Goal: Information Seeking & Learning: Learn about a topic

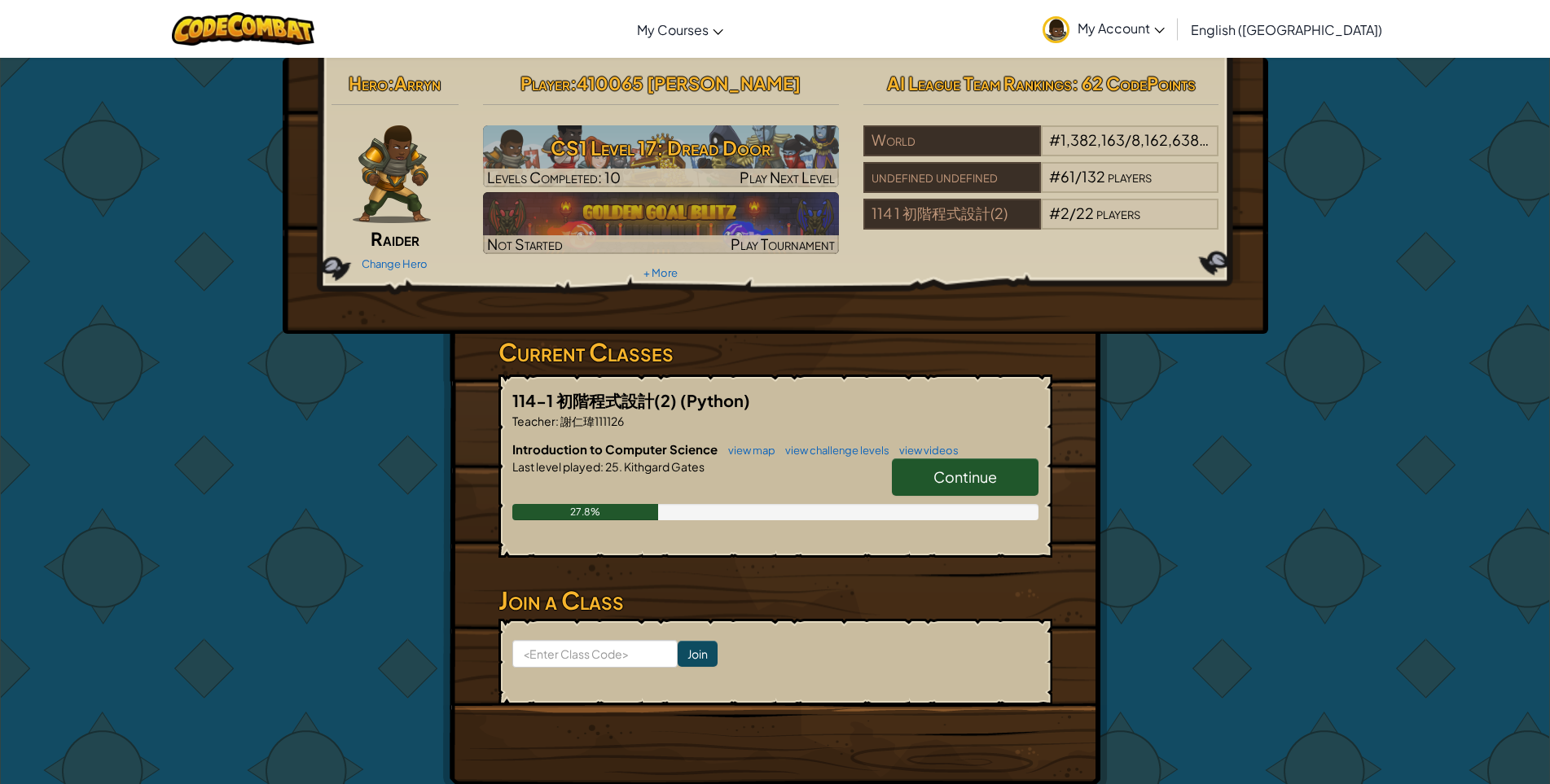
click at [963, 474] on span "Continue" at bounding box center [965, 477] width 63 height 19
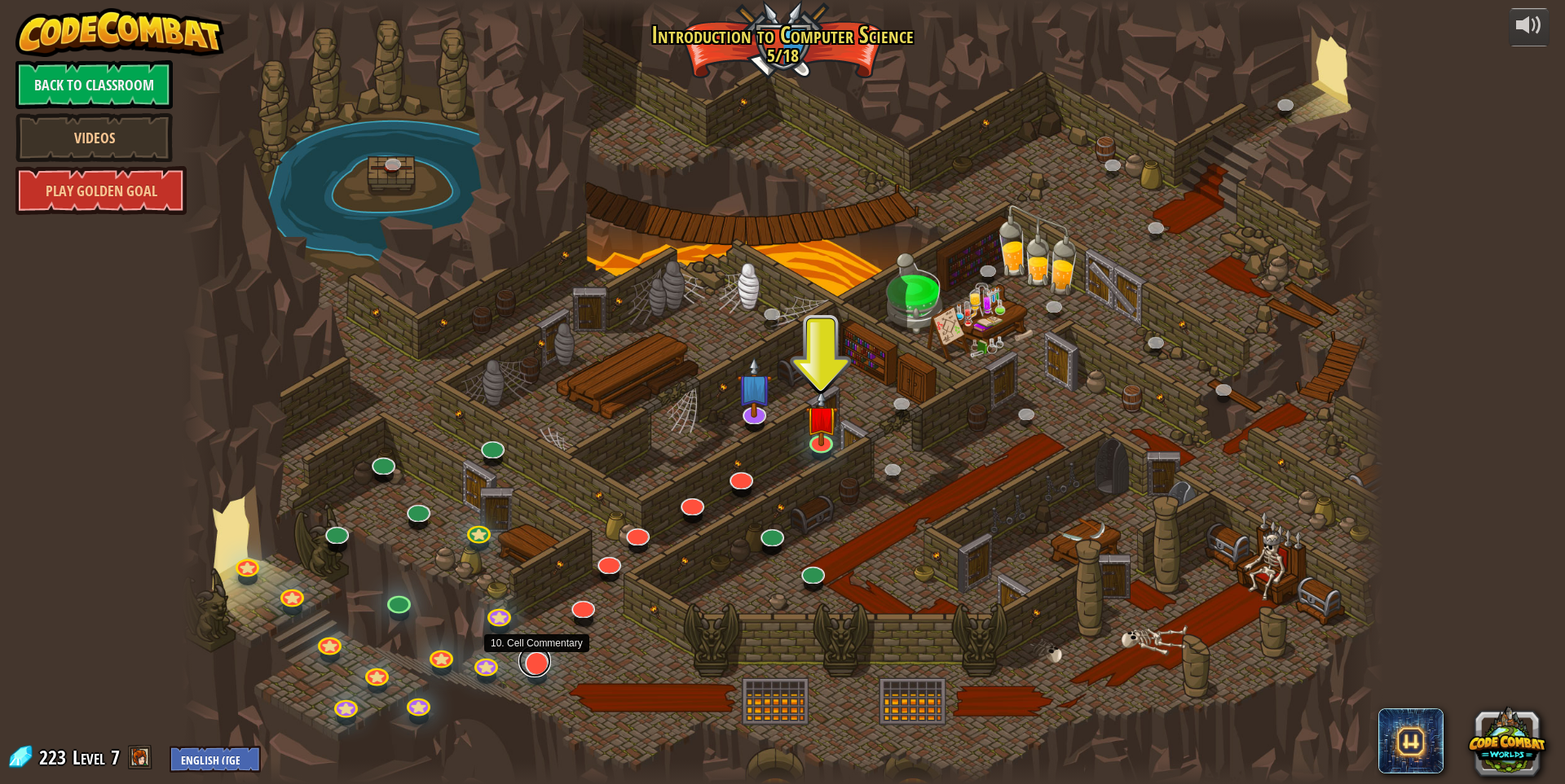
click at [531, 665] on link at bounding box center [534, 661] width 32 height 32
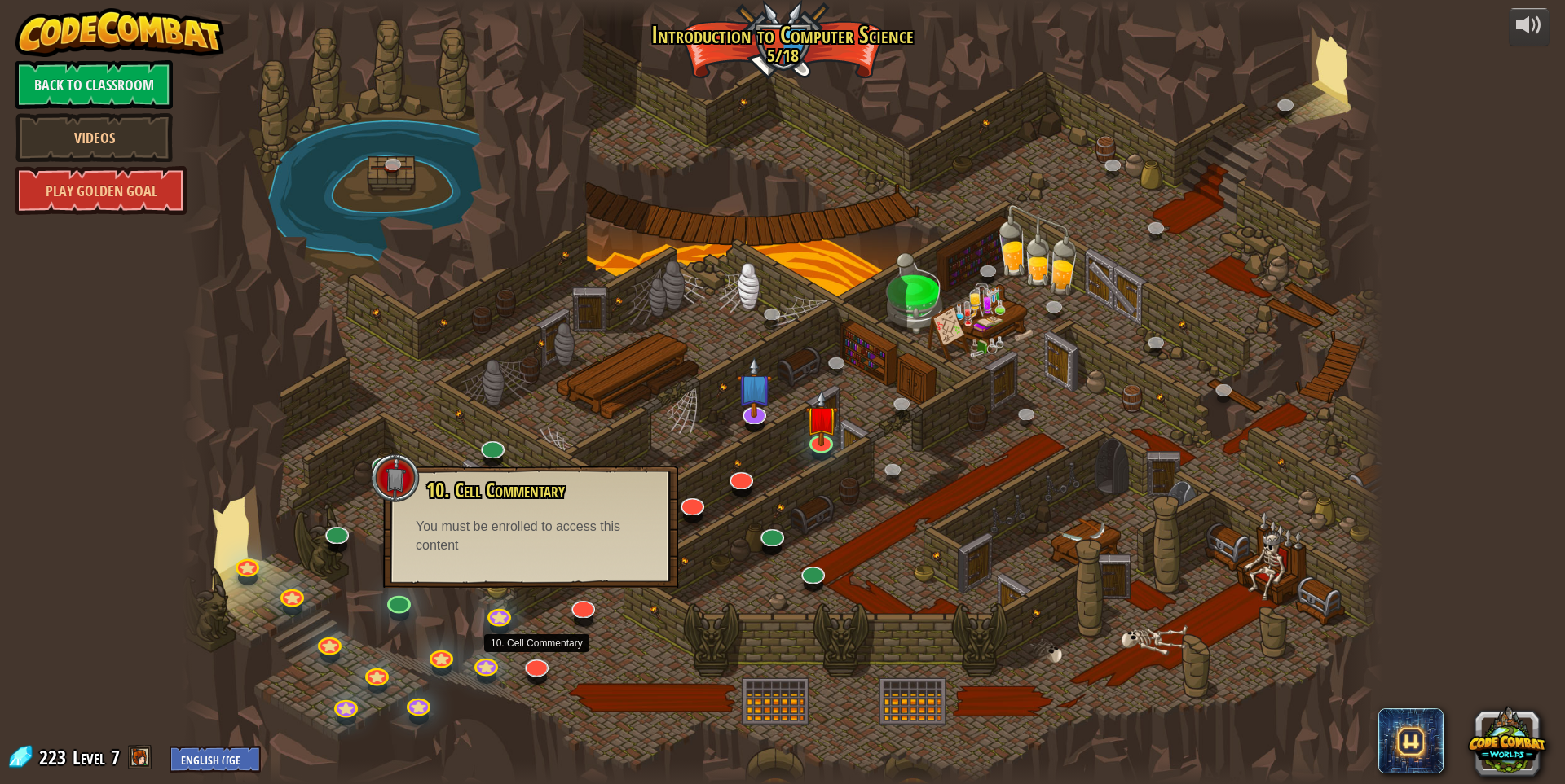
click at [992, 374] on div at bounding box center [782, 392] width 1200 height 784
